Goal: Communication & Community: Answer question/provide support

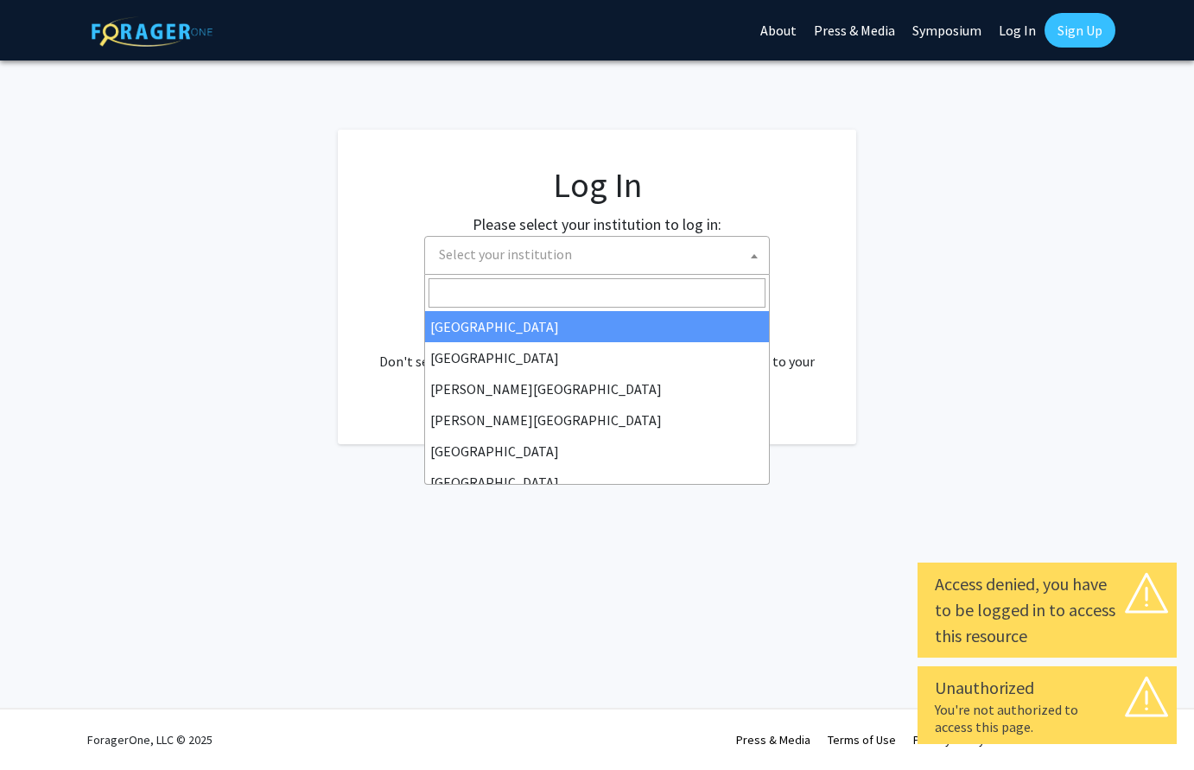
click at [735, 257] on span "Select your institution" at bounding box center [600, 254] width 337 height 35
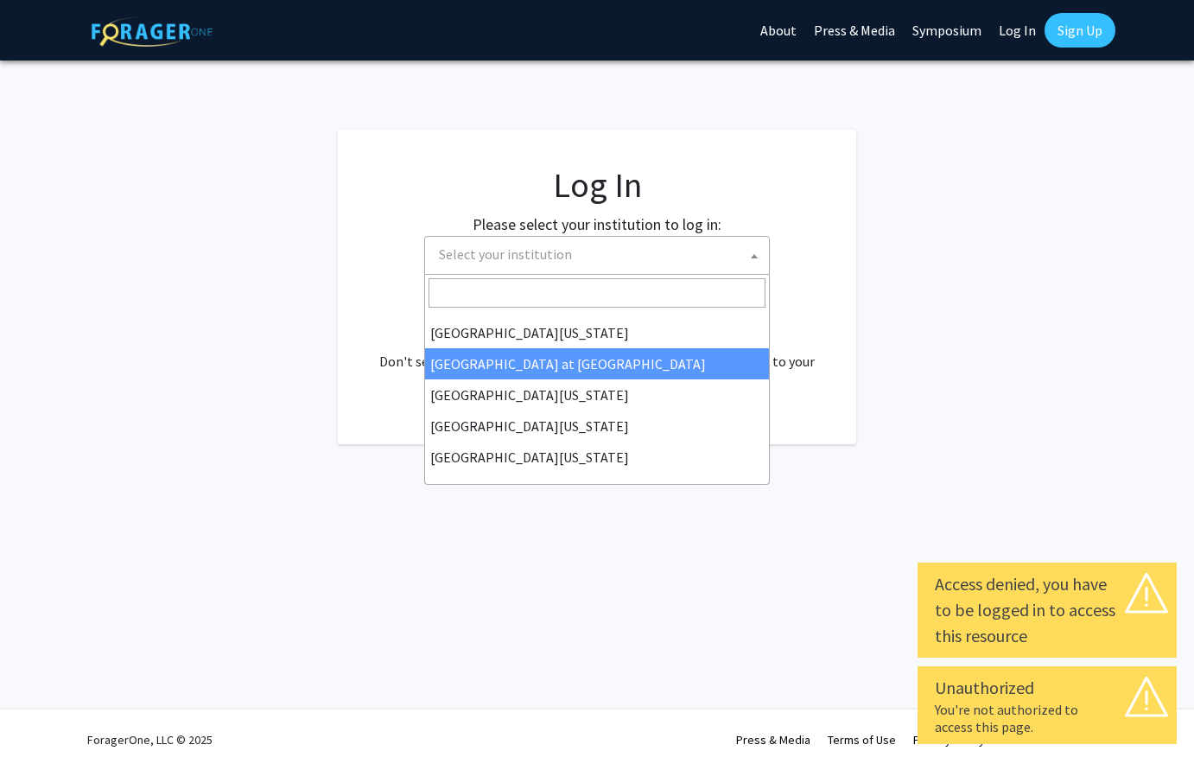
scroll to position [605, 0]
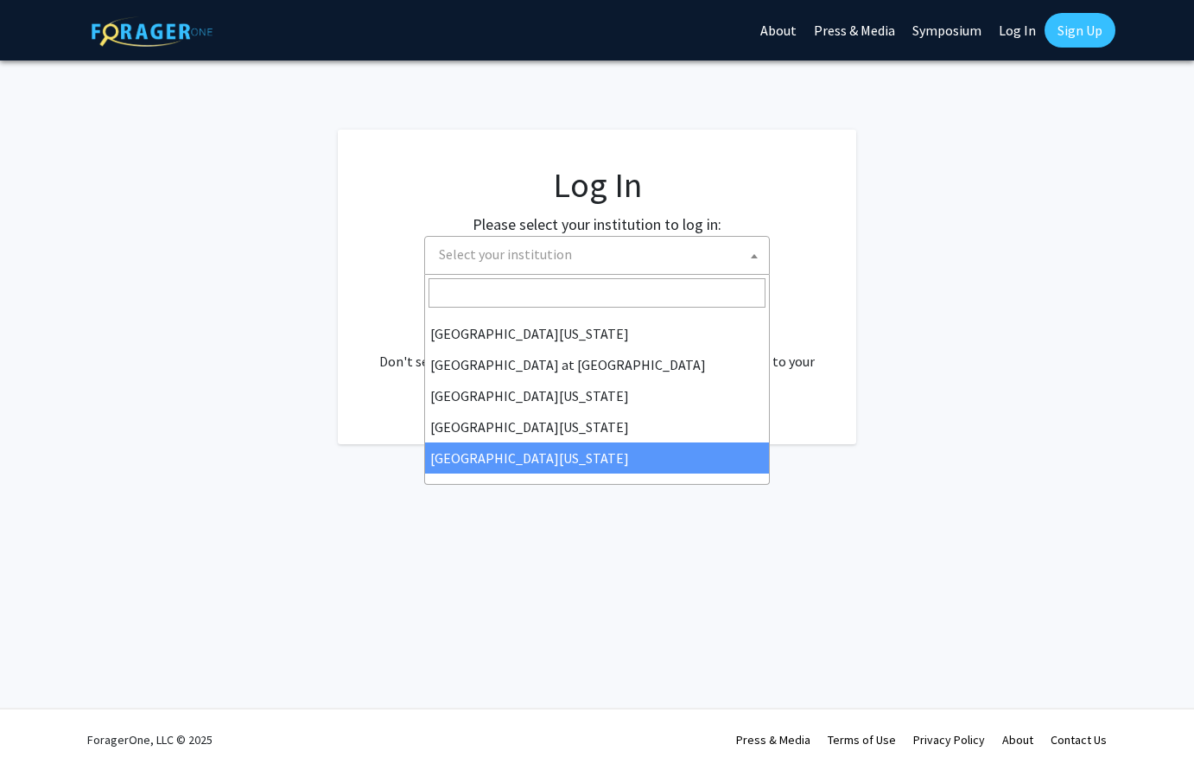
select select "33"
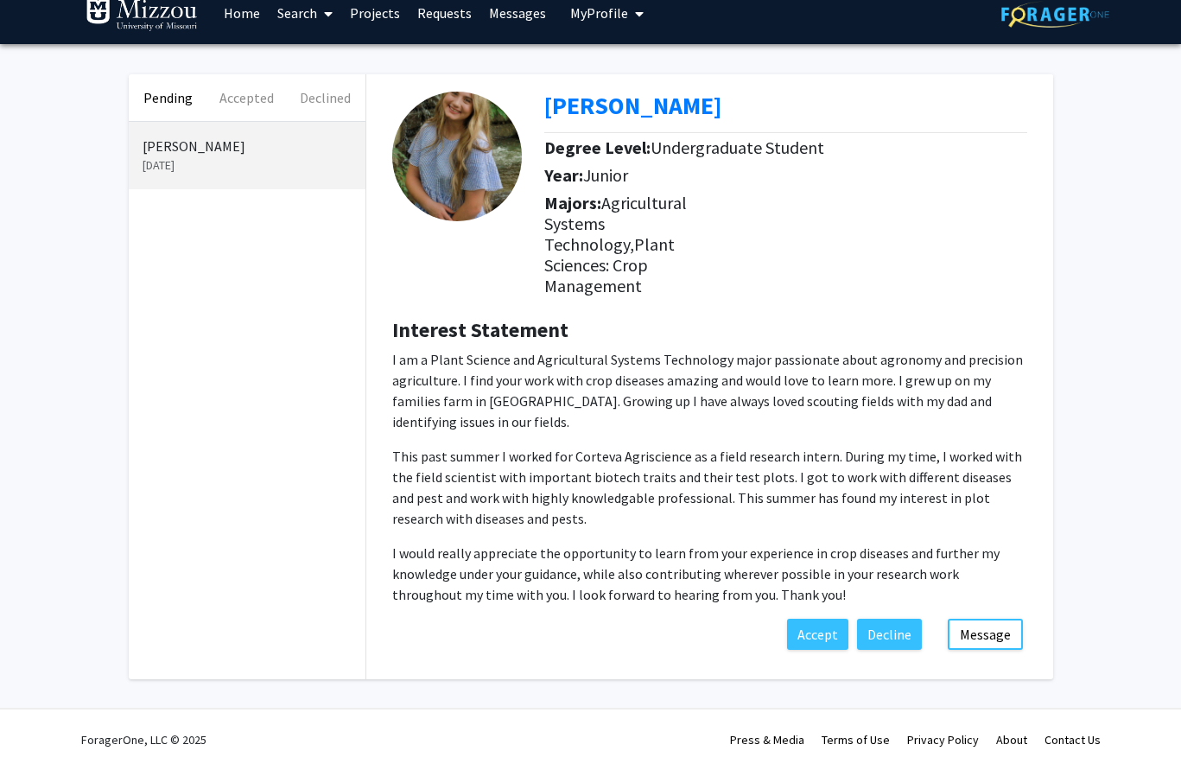
scroll to position [21, 0]
drag, startPoint x: 665, startPoint y: 390, endPoint x: 650, endPoint y: 380, distance: 18.2
click at [661, 388] on p "I am a Plant Science and Agricultural Systems Technology major passionate about…" at bounding box center [709, 390] width 635 height 83
drag, startPoint x: 645, startPoint y: 378, endPoint x: 824, endPoint y: 394, distance: 180.4
click at [824, 394] on p "I am a Plant Science and Agricultural Systems Technology major passionate about…" at bounding box center [709, 390] width 635 height 83
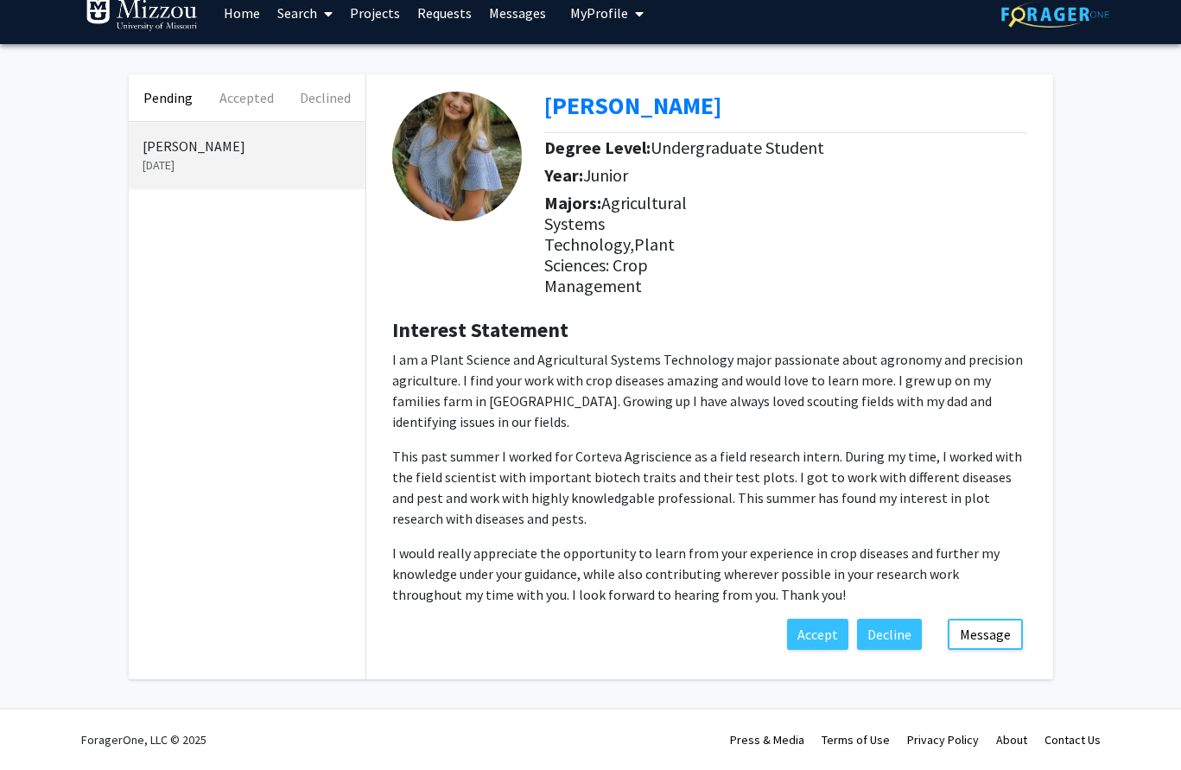
click at [824, 392] on p "I am a Plant Science and Agricultural Systems Technology major passionate about…" at bounding box center [709, 390] width 635 height 83
drag, startPoint x: 811, startPoint y: 374, endPoint x: 823, endPoint y: 391, distance: 20.4
click at [823, 391] on p "I am a Plant Science and Agricultural Systems Technology major passionate about…" at bounding box center [709, 390] width 635 height 83
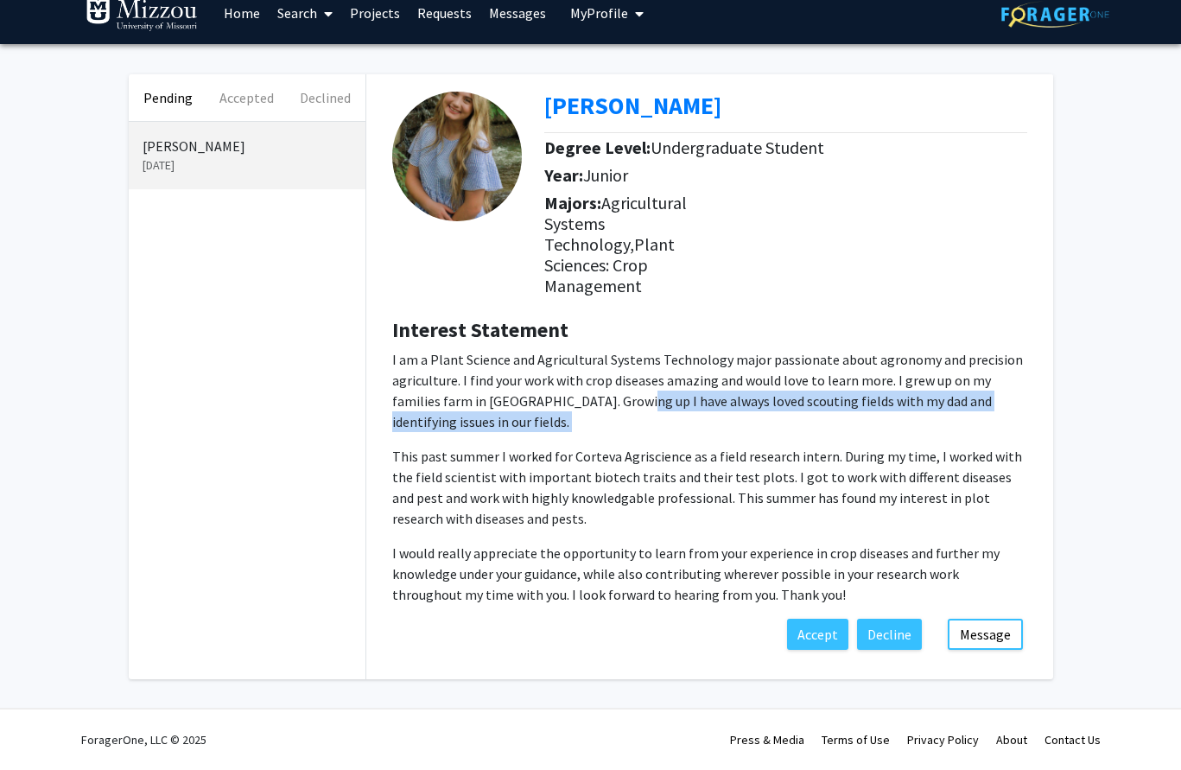
drag, startPoint x: 645, startPoint y: 384, endPoint x: 806, endPoint y: 413, distance: 164.1
click at [806, 413] on p "I am a Plant Science and Agricultural Systems Technology major passionate about…" at bounding box center [709, 477] width 635 height 256
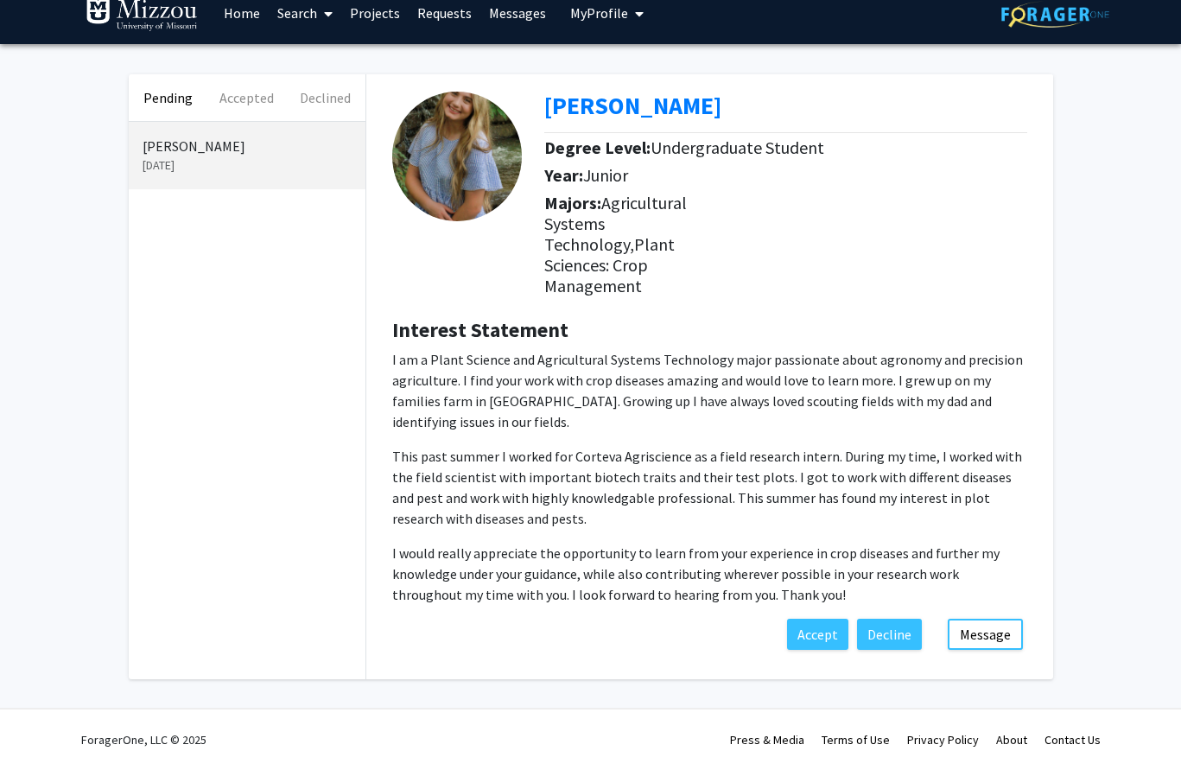
click at [805, 410] on p "I am a Plant Science and Agricultural Systems Technology major passionate about…" at bounding box center [709, 477] width 635 height 256
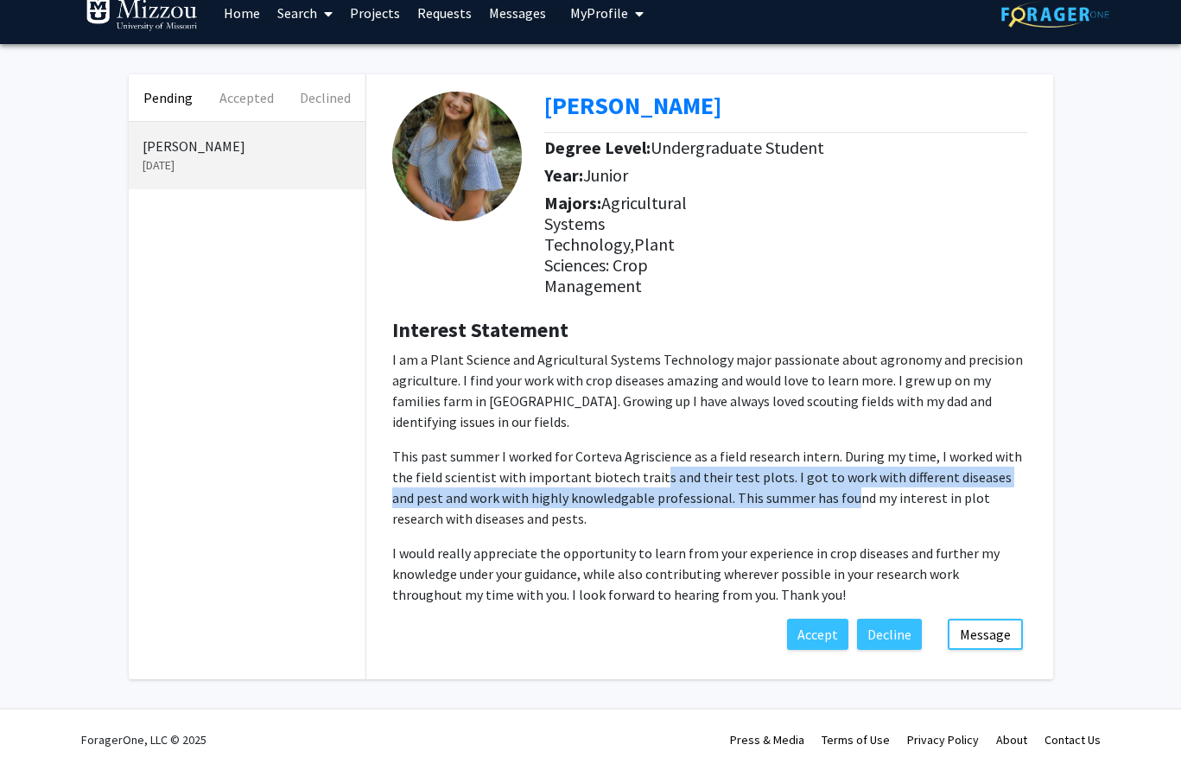
drag, startPoint x: 632, startPoint y: 444, endPoint x: 794, endPoint y: 471, distance: 164.6
click at [794, 471] on p "This past summer I worked for Corteva Agriscience as a field research intern. D…" at bounding box center [709, 487] width 635 height 83
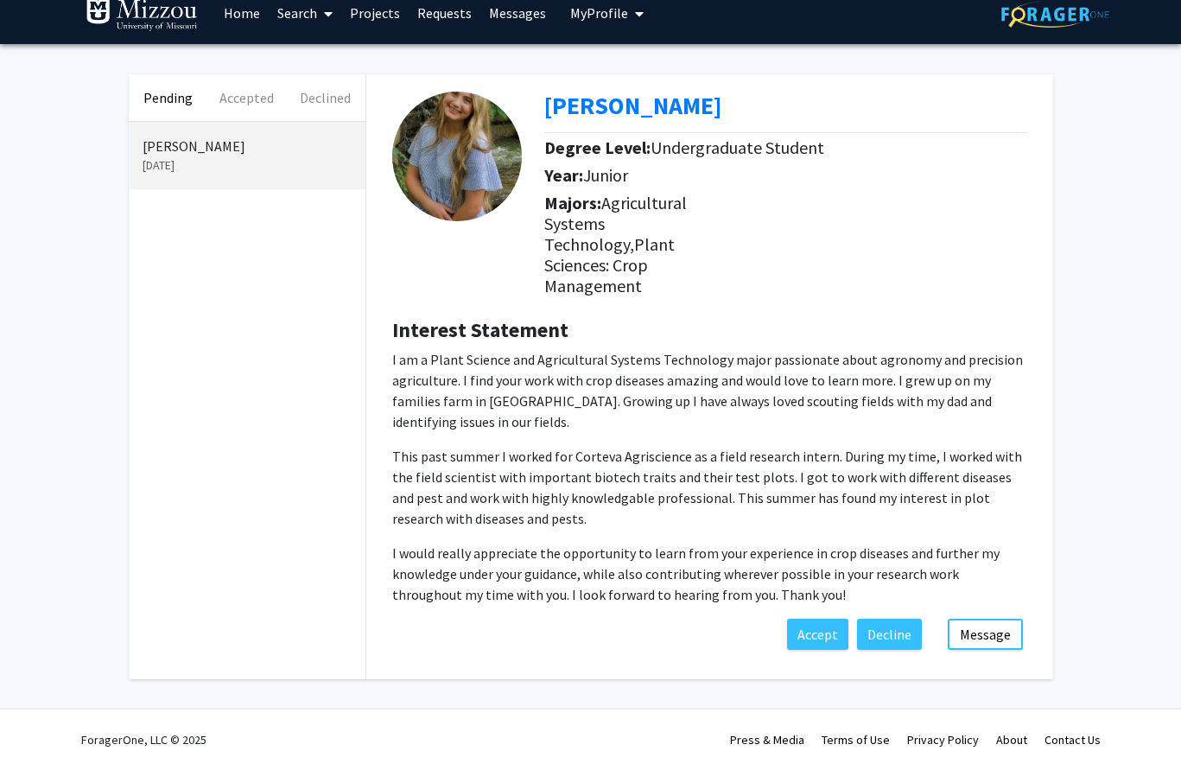
click at [790, 470] on p "This past summer I worked for Corteva Agriscience as a field research intern. D…" at bounding box center [709, 487] width 635 height 83
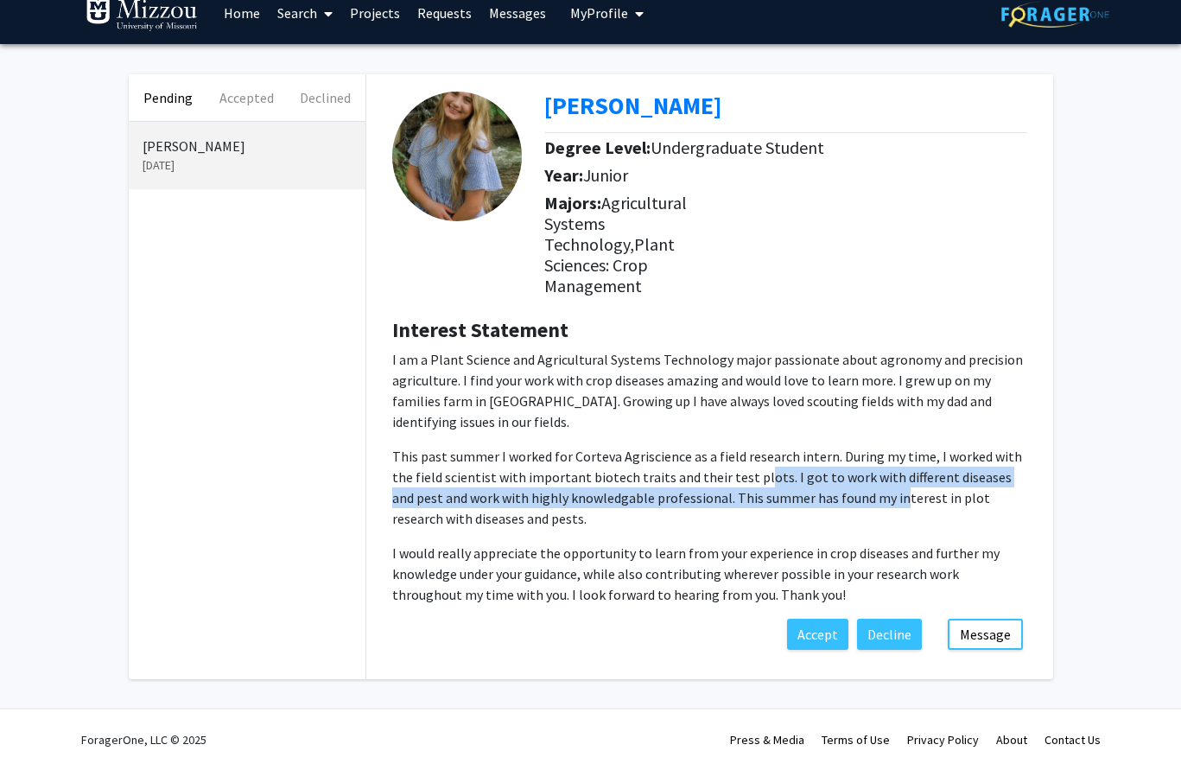
drag, startPoint x: 730, startPoint y: 447, endPoint x: 846, endPoint y: 469, distance: 117.9
click at [846, 469] on p "This past summer I worked for Corteva Agriscience as a field research intern. D…" at bounding box center [709, 487] width 635 height 83
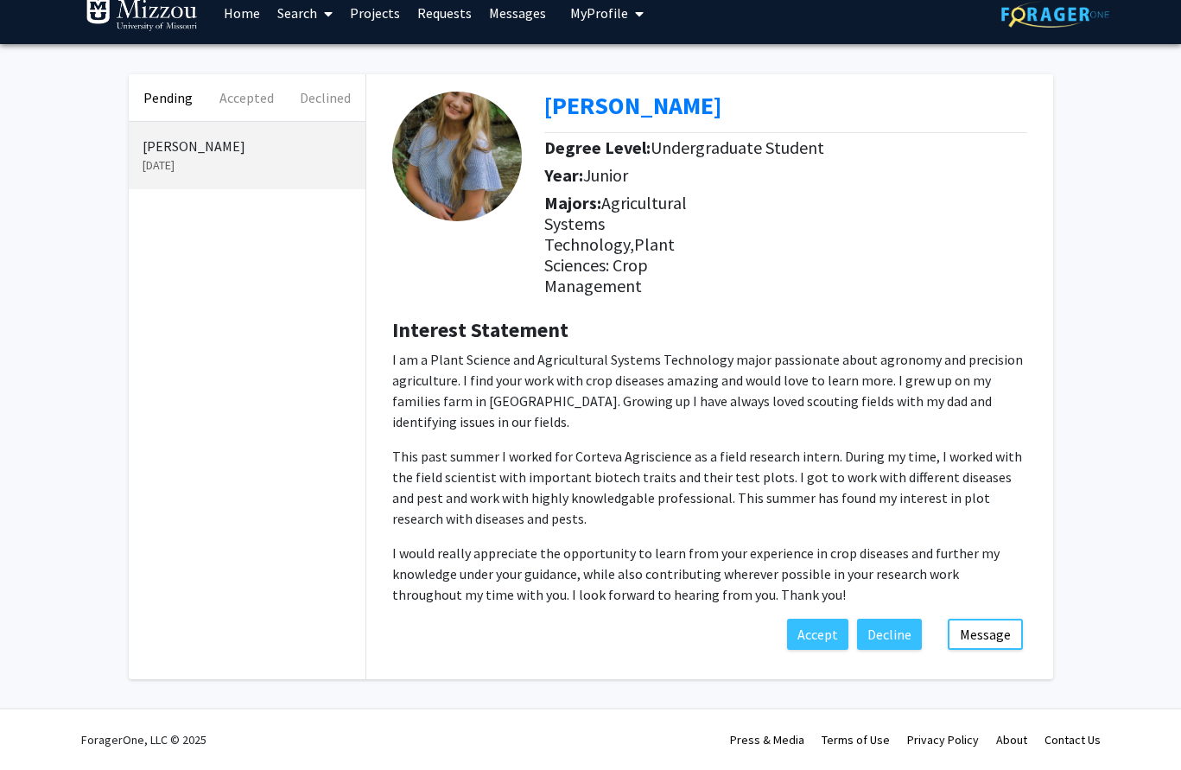
drag, startPoint x: 846, startPoint y: 469, endPoint x: 701, endPoint y: 460, distance: 145.4
click at [836, 468] on p "This past summer I worked for Corteva Agriscience as a field research intern. D…" at bounding box center [709, 487] width 635 height 83
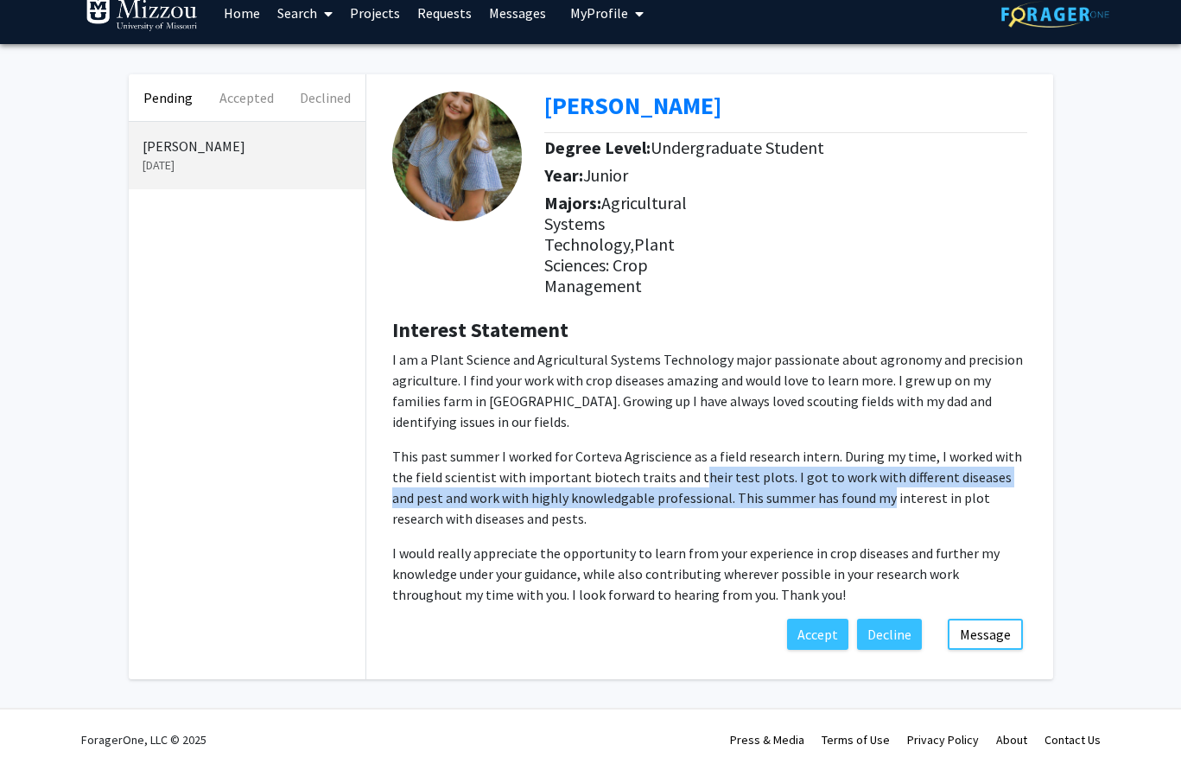
drag, startPoint x: 672, startPoint y: 460, endPoint x: 831, endPoint y: 479, distance: 160.1
click at [831, 479] on p "This past summer I worked for Corteva Agriscience as a field research intern. D…" at bounding box center [709, 487] width 635 height 83
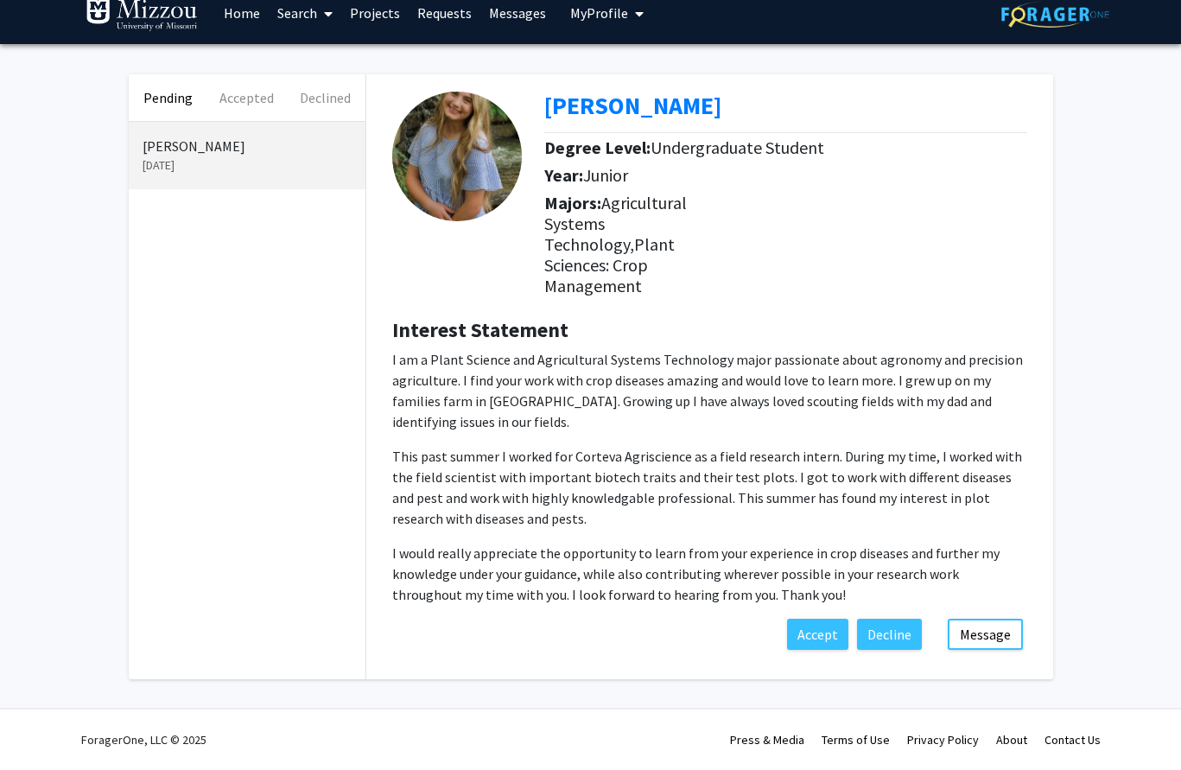
click at [828, 478] on p "This past summer I worked for Corteva Agriscience as a field research intern. D…" at bounding box center [709, 487] width 635 height 83
drag, startPoint x: 816, startPoint y: 495, endPoint x: 880, endPoint y: 498, distance: 64.0
click at [880, 498] on p "This past summer I worked for Corteva Agriscience as a field research intern. D…" at bounding box center [709, 487] width 635 height 83
drag, startPoint x: 880, startPoint y: 498, endPoint x: 846, endPoint y: 498, distance: 34.6
click at [875, 498] on p "This past summer I worked for Corteva Agriscience as a field research intern. D…" at bounding box center [709, 487] width 635 height 83
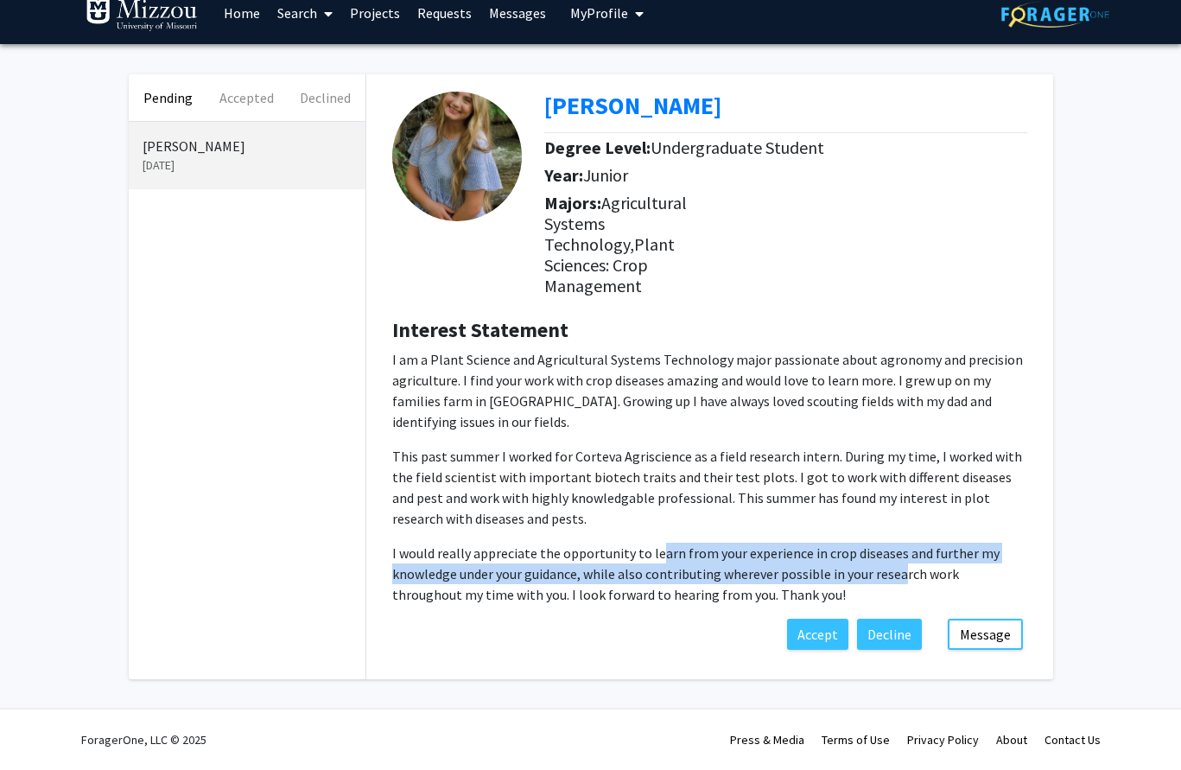
drag, startPoint x: 657, startPoint y: 530, endPoint x: 898, endPoint y: 547, distance: 240.8
click at [897, 547] on p "I would really appreciate the opportunity to learn from your experience in crop…" at bounding box center [709, 574] width 635 height 62
drag, startPoint x: 898, startPoint y: 547, endPoint x: 772, endPoint y: 541, distance: 125.4
click at [892, 546] on p "I would really appreciate the opportunity to learn from your experience in crop…" at bounding box center [709, 574] width 635 height 62
drag, startPoint x: 688, startPoint y: 538, endPoint x: 814, endPoint y: 543, distance: 126.2
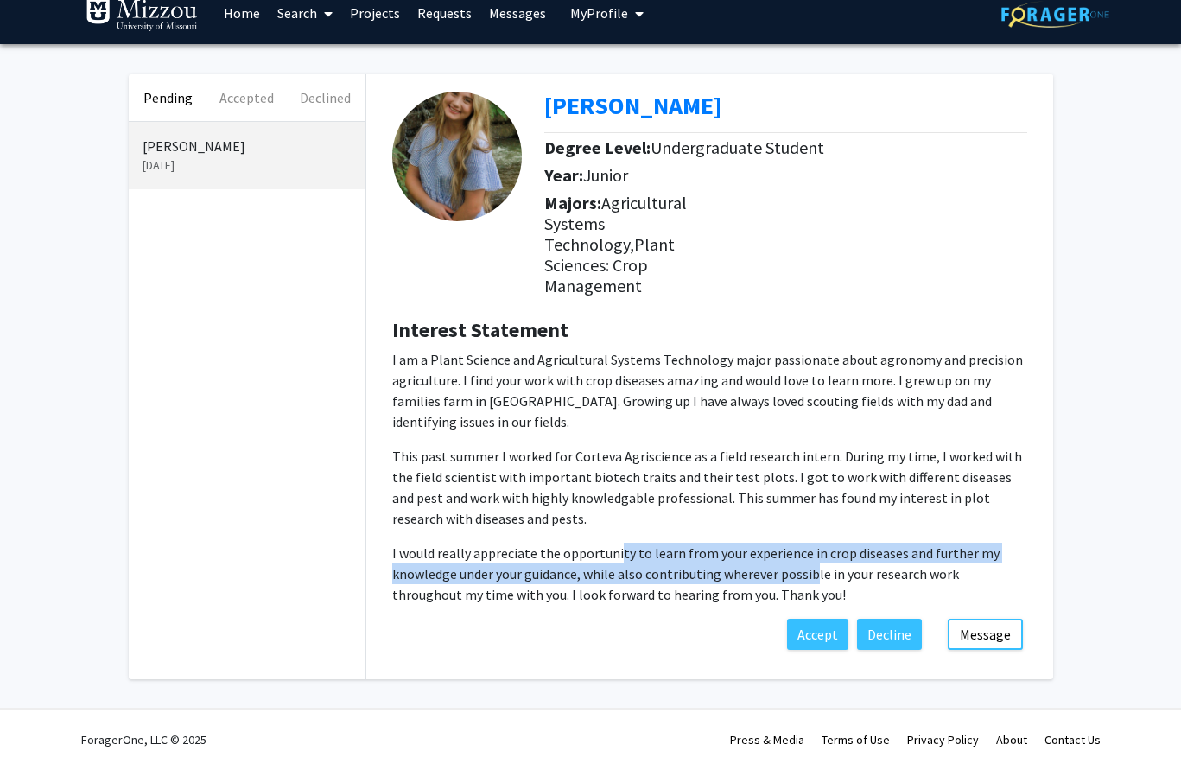
click at [813, 543] on p "I would really appreciate the opportunity to learn from your experience in crop…" at bounding box center [709, 574] width 635 height 62
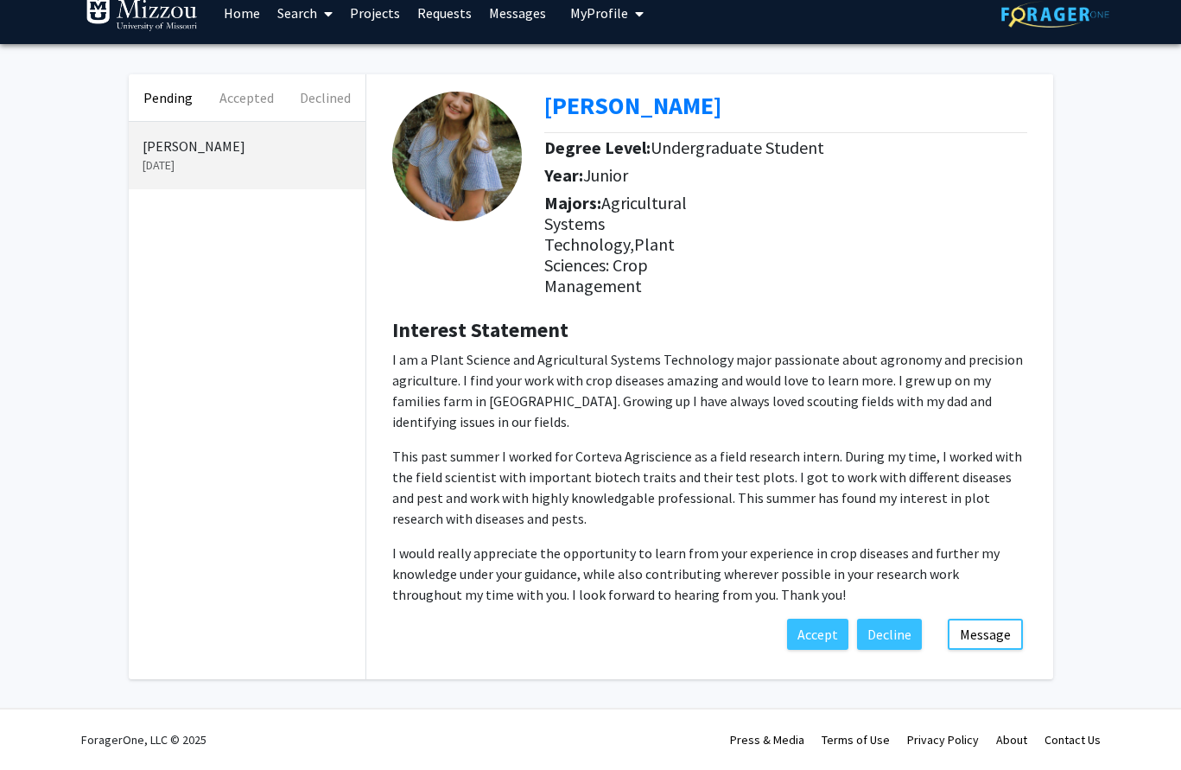
drag, startPoint x: 814, startPoint y: 543, endPoint x: 715, endPoint y: 537, distance: 98.7
click at [803, 543] on p "I would really appreciate the opportunity to learn from your experience in crop…" at bounding box center [709, 574] width 635 height 62
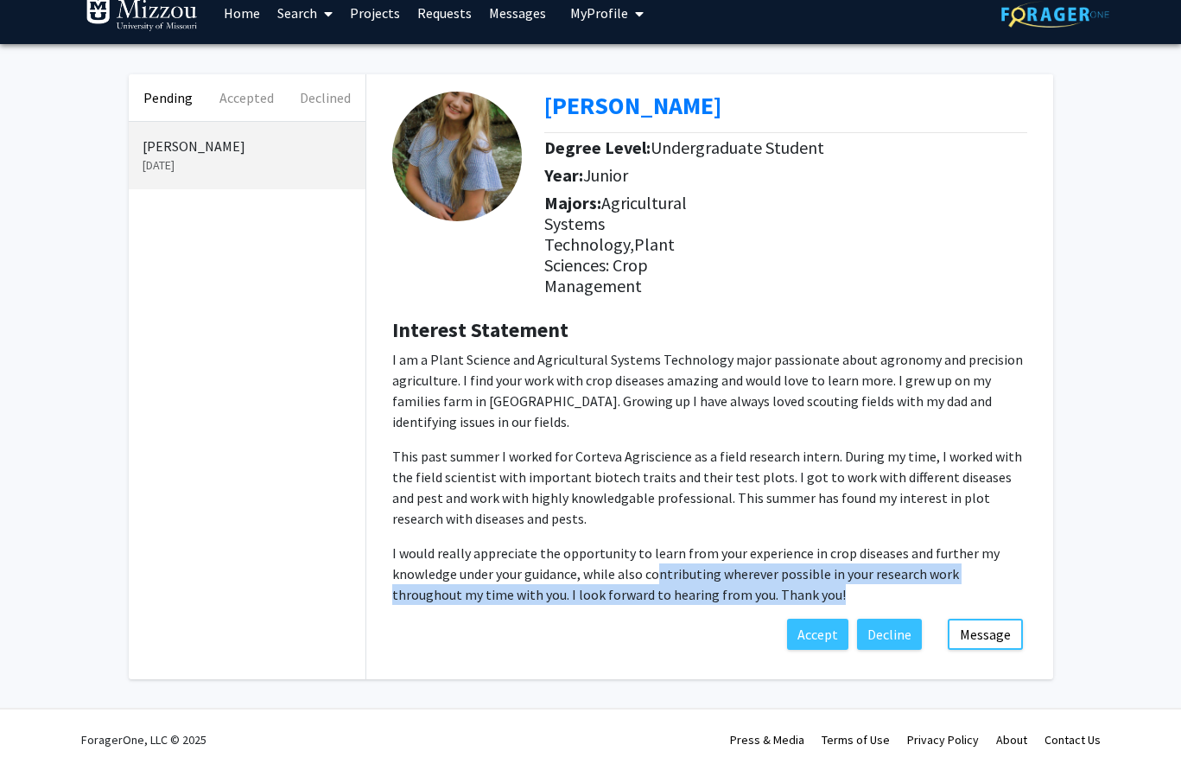
drag, startPoint x: 657, startPoint y: 549, endPoint x: 832, endPoint y: 568, distance: 176.4
click at [832, 568] on p "I would really appreciate the opportunity to learn from your experience in crop…" at bounding box center [709, 574] width 635 height 62
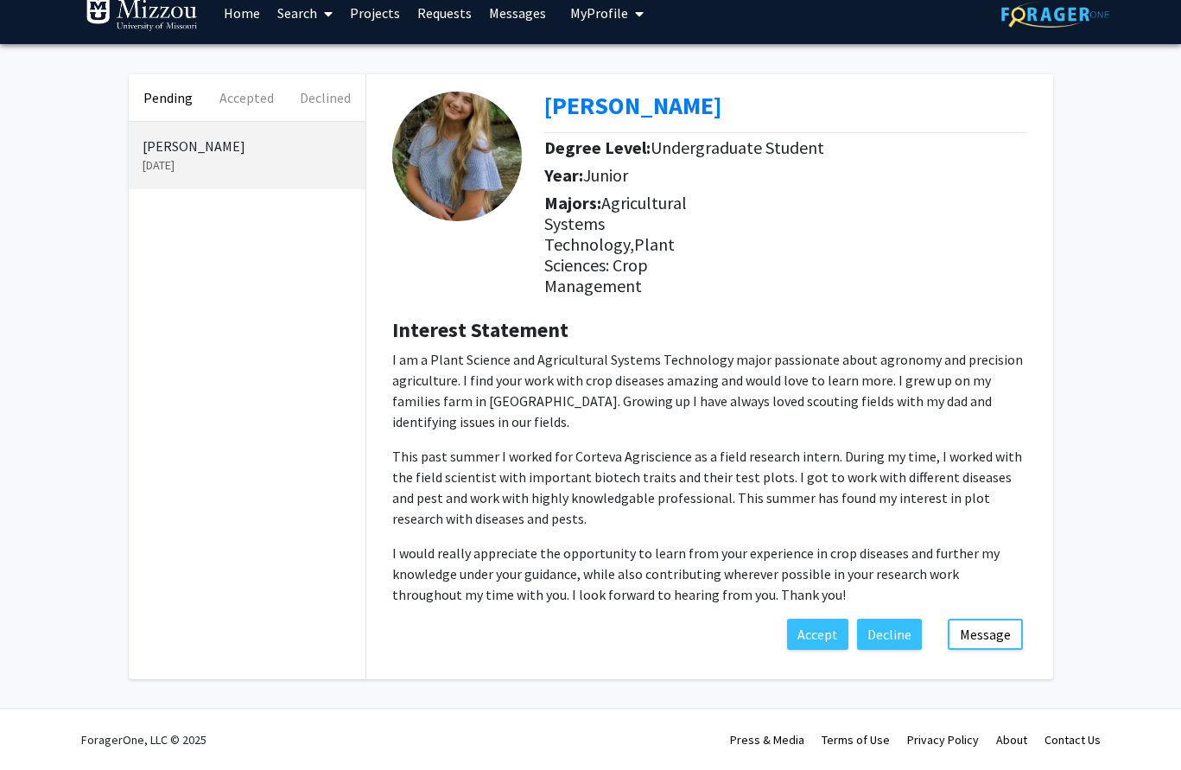
drag, startPoint x: 832, startPoint y: 568, endPoint x: 750, endPoint y: 561, distance: 82.4
click at [822, 566] on p "I would really appreciate the opportunity to learn from your experience in crop…" at bounding box center [709, 574] width 635 height 62
click at [1005, 619] on button "Message" at bounding box center [985, 634] width 75 height 31
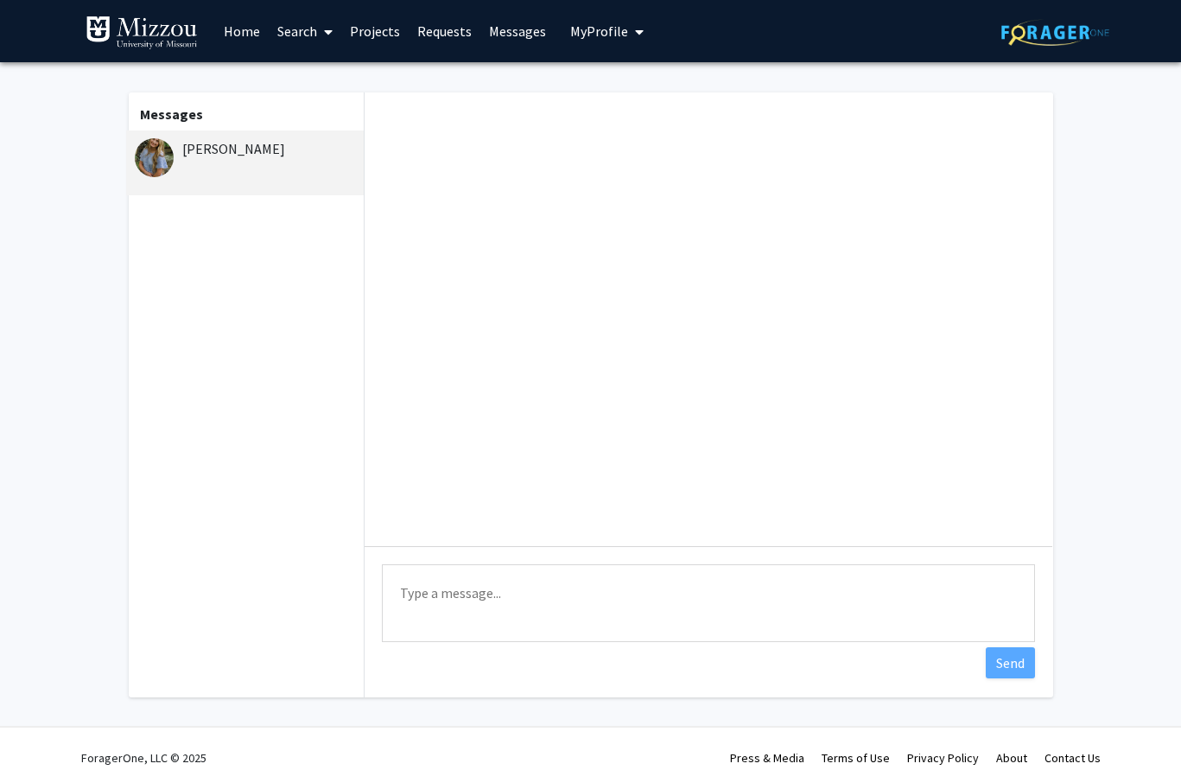
click at [816, 582] on textarea "Type a message" at bounding box center [708, 603] width 653 height 78
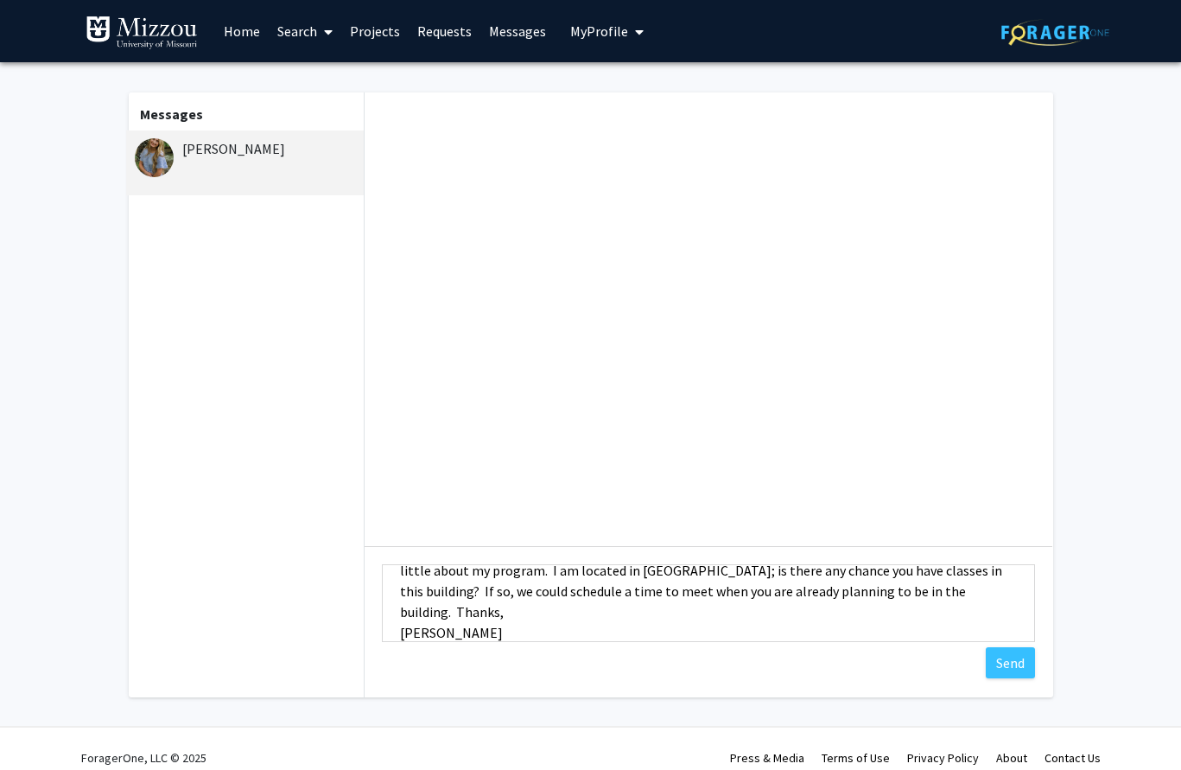
scroll to position [105, 0]
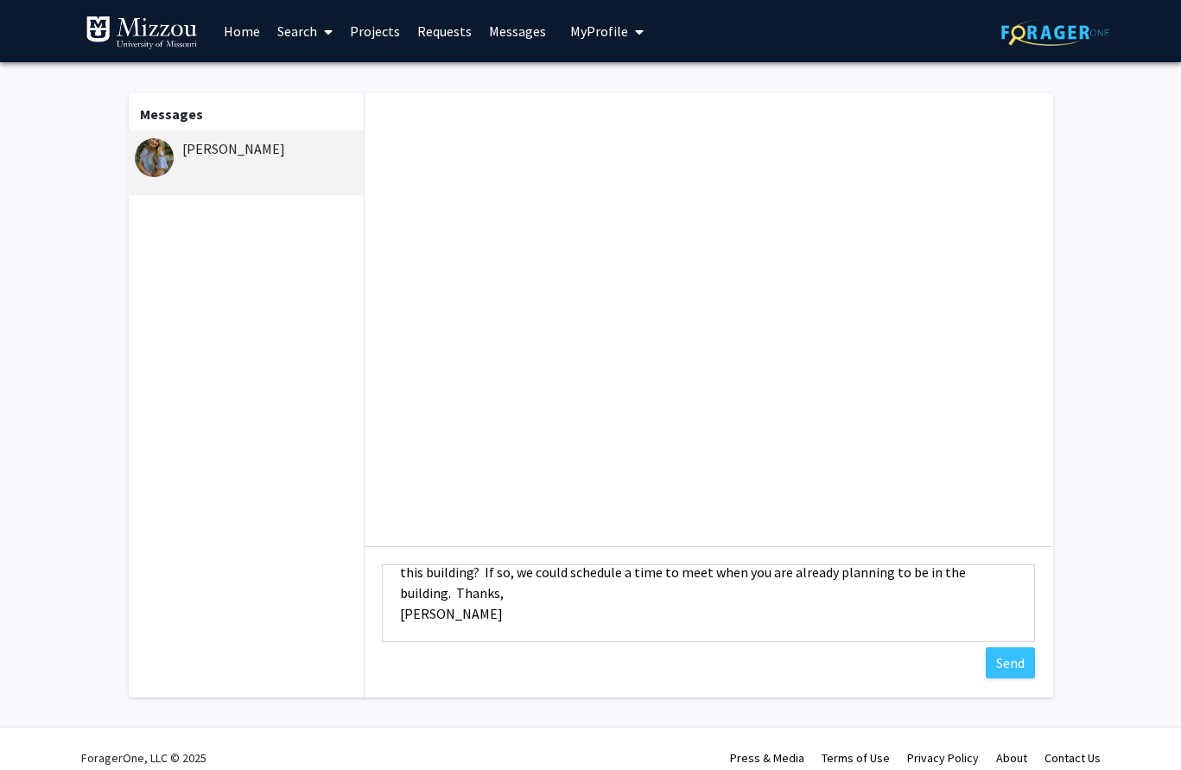
click at [485, 602] on textarea "Hi Macy, Thank you for reaching out. I'd be glad to chat more about your intere…" at bounding box center [708, 603] width 653 height 78
type textarea "Hi Macy, Thank you for reaching out. I'd be glad to chat more about your intere…"
click at [1007, 665] on button "Send" at bounding box center [1010, 662] width 49 height 31
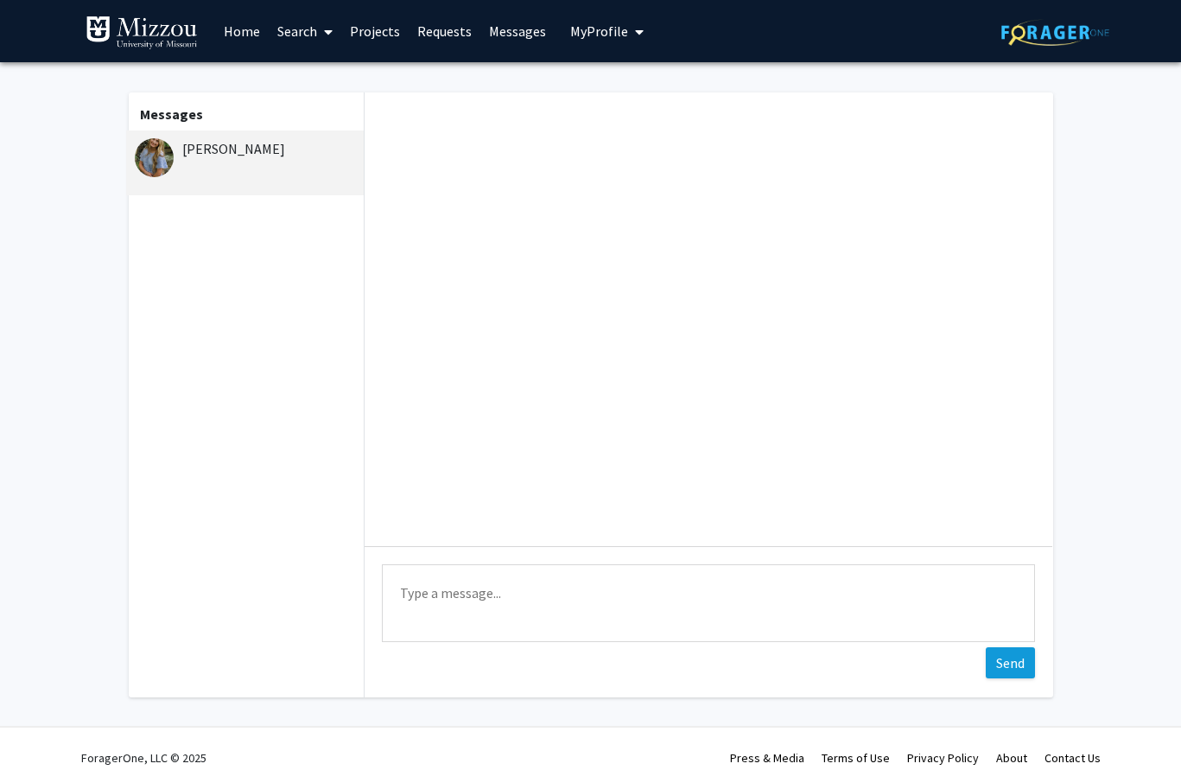
scroll to position [0, 0]
